Goal: Task Accomplishment & Management: Use online tool/utility

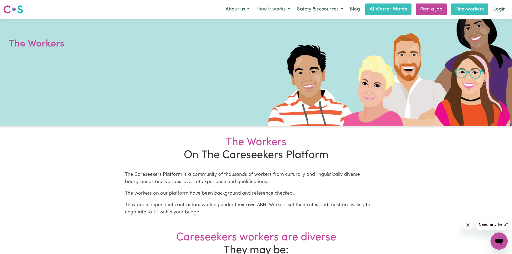
click at [470, 10] on link "Find workers" at bounding box center [469, 9] width 37 height 12
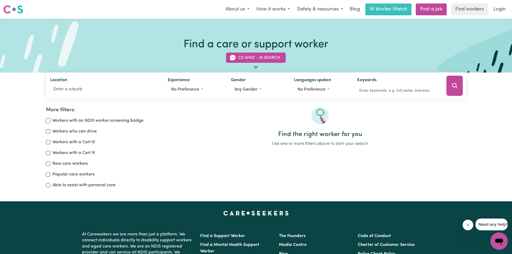
click at [48, 121] on input "Workers with an NDIS worker screening badge" at bounding box center [48, 121] width 4 height 4
checkbox input "true"
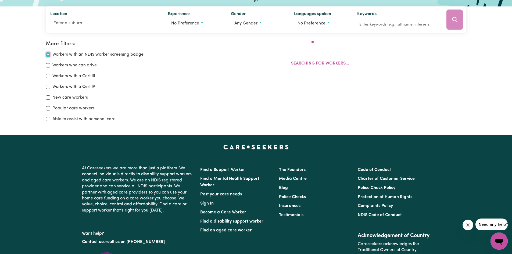
scroll to position [90, 0]
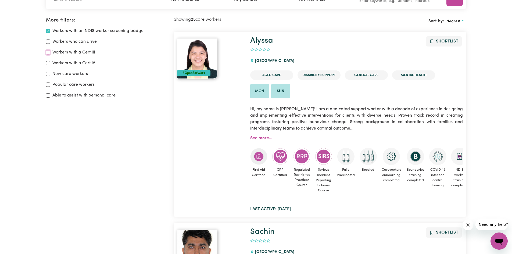
click at [47, 53] on input "Workers with a Cert III" at bounding box center [48, 52] width 4 height 4
checkbox input "true"
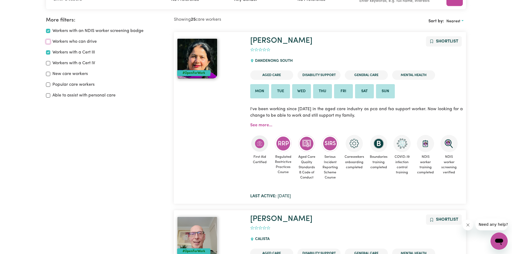
click at [48, 41] on input "Workers who can drive" at bounding box center [48, 42] width 4 height 4
checkbox input "true"
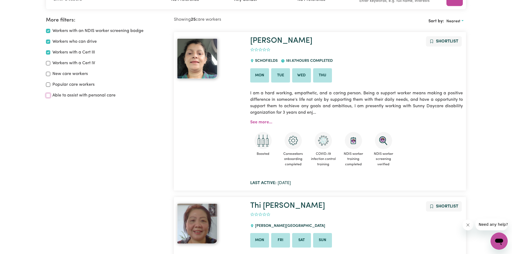
click at [47, 95] on input "Able to assist with personal care" at bounding box center [48, 95] width 4 height 4
checkbox input "true"
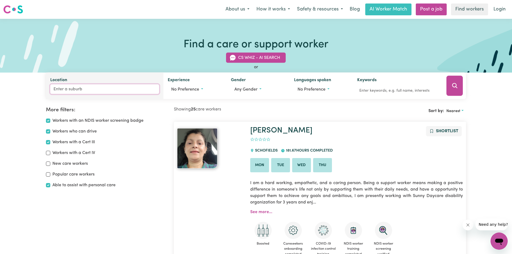
click at [65, 91] on input "Location" at bounding box center [104, 89] width 109 height 10
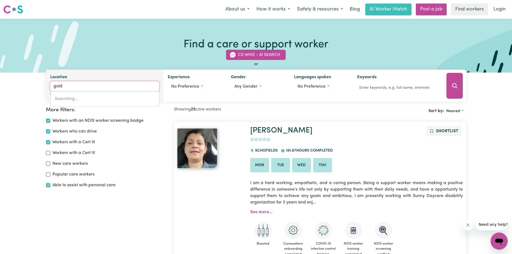
type input "gold"
type input "gold COAST MC, [GEOGRAPHIC_DATA], 4217"
type input "gold c"
type input "gold cOAST MC, [GEOGRAPHIC_DATA], 4217"
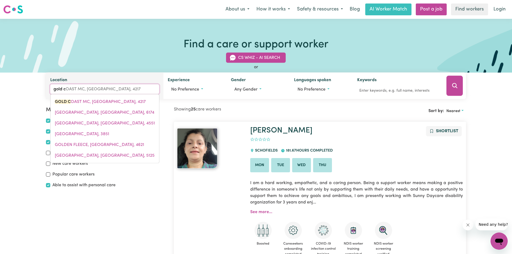
type input "gold co"
type input "gold coAST MC, [GEOGRAPHIC_DATA], 4217"
type input "gold coa"
type input "gold coaST MC, [GEOGRAPHIC_DATA], 4217"
type input "gold coas"
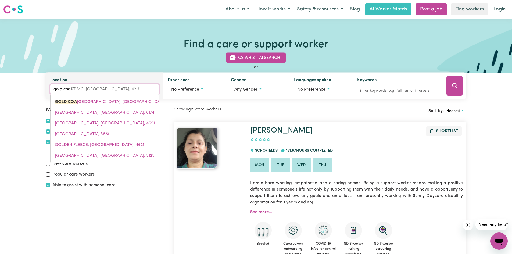
type input "gold coasT MC, [GEOGRAPHIC_DATA], 4217"
type input "gold coast"
type input "gold coast MC, [GEOGRAPHIC_DATA], 4217"
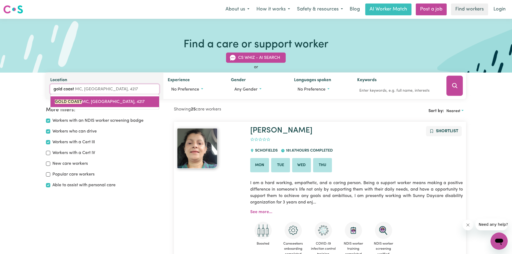
click at [74, 103] on mark "GOLD COAST" at bounding box center [68, 102] width 27 height 4
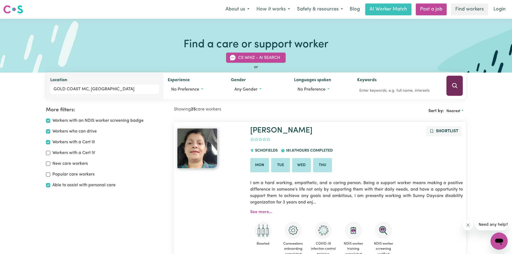
click at [451, 89] on button "Search" at bounding box center [455, 86] width 16 height 20
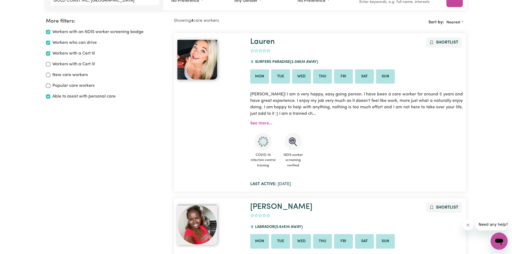
scroll to position [90, 0]
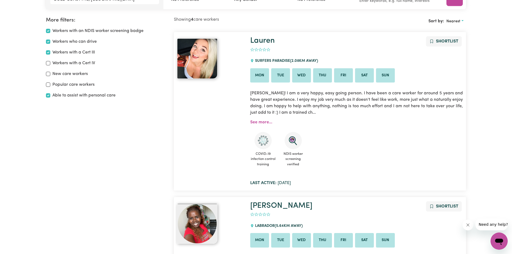
click at [207, 58] on img at bounding box center [197, 58] width 40 height 40
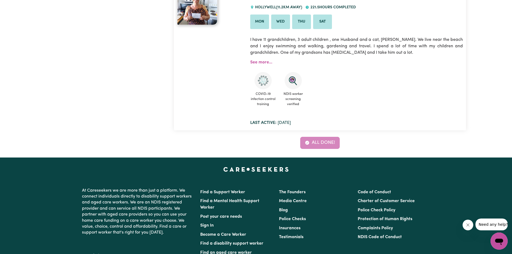
scroll to position [654, 0]
